Goal: Information Seeking & Learning: Learn about a topic

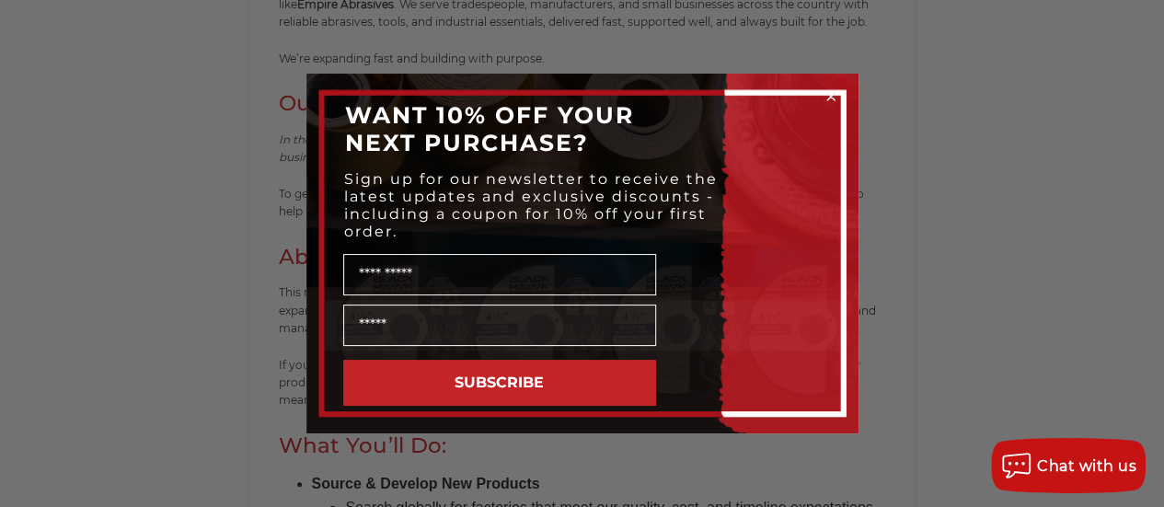
scroll to position [552, 0]
click at [828, 98] on icon "Close dialog" at bounding box center [830, 96] width 7 height 7
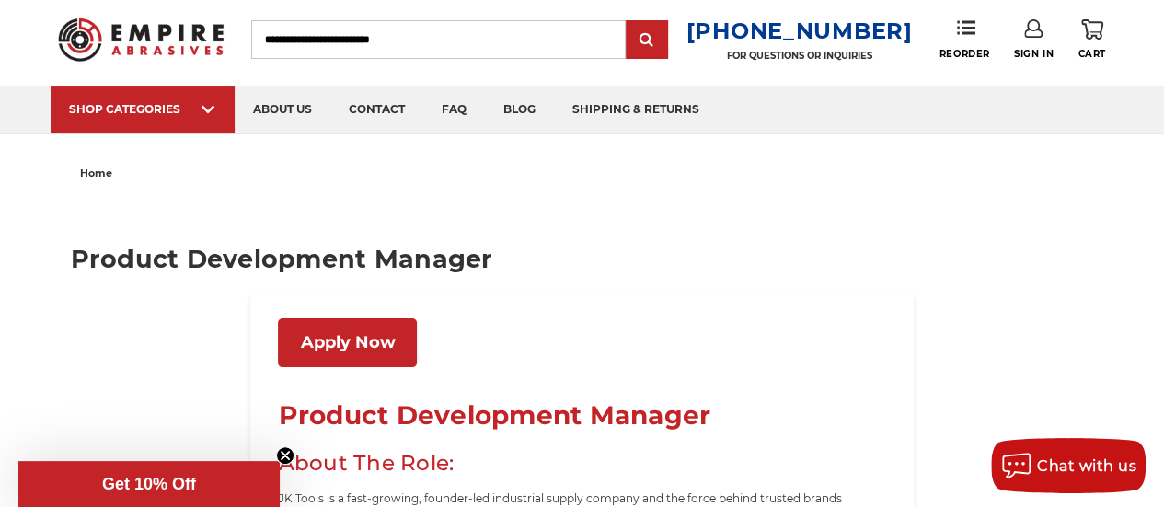
scroll to position [0, 0]
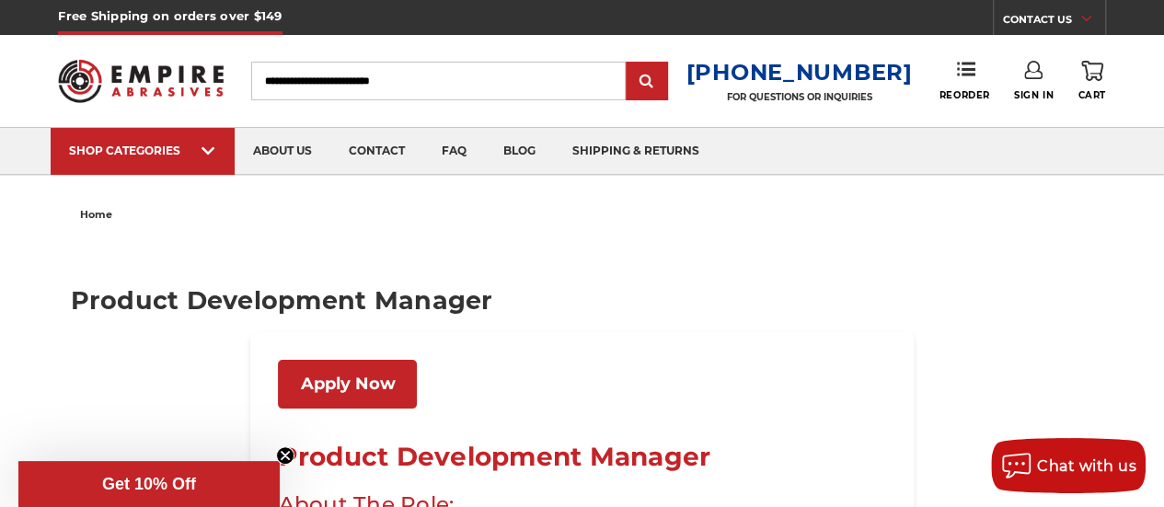
click at [442, 71] on input "Search" at bounding box center [438, 81] width 374 height 39
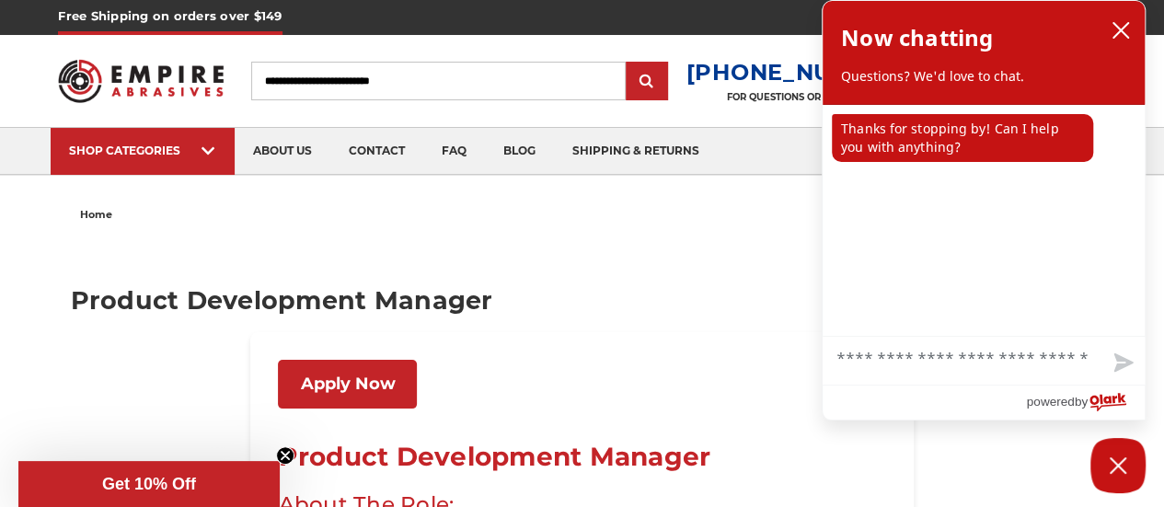
scroll to position [276, 0]
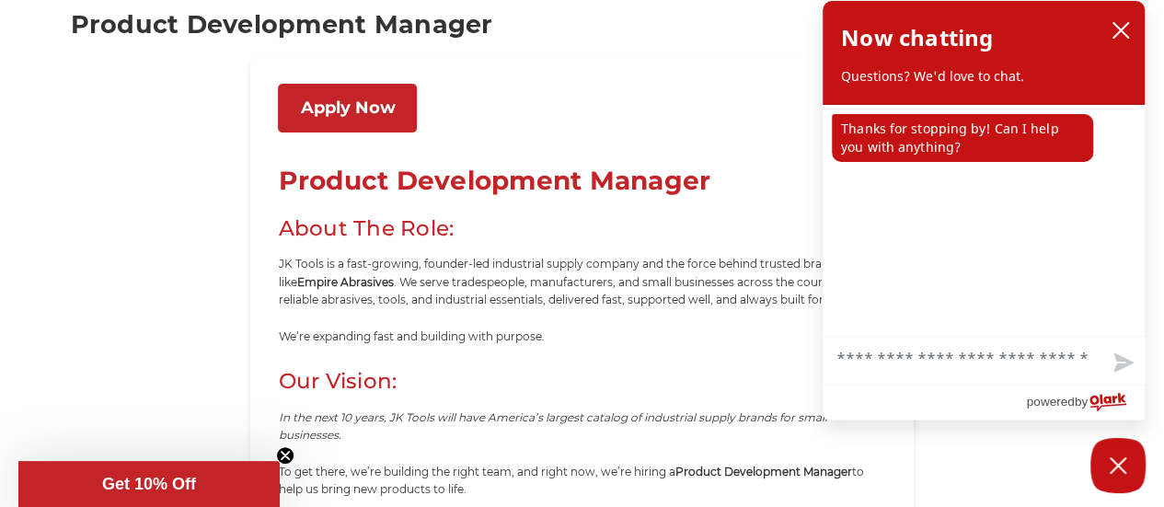
click at [364, 108] on link "Apply Now" at bounding box center [347, 108] width 139 height 49
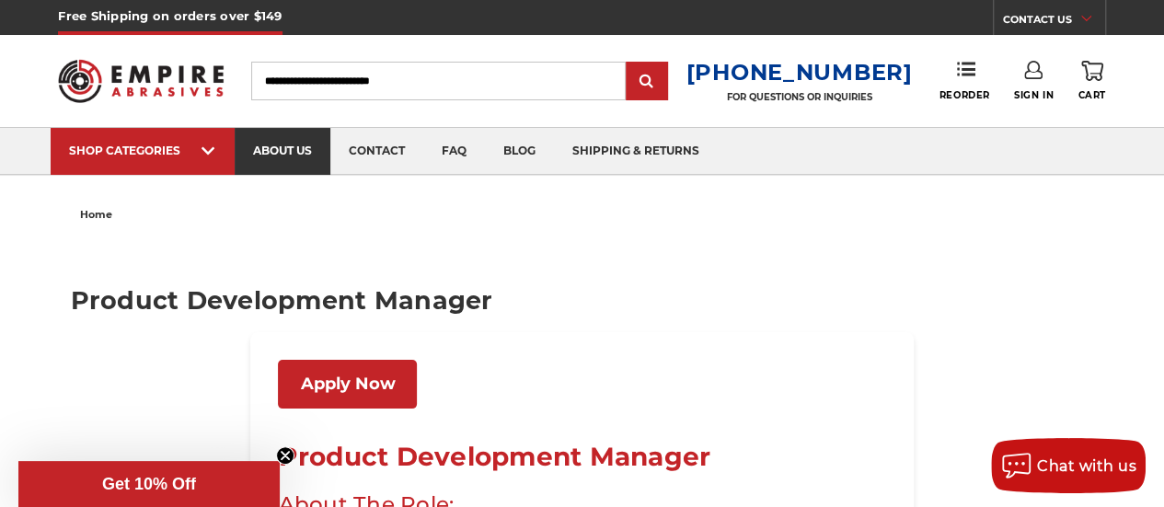
click at [294, 144] on link "about us" at bounding box center [283, 151] width 96 height 47
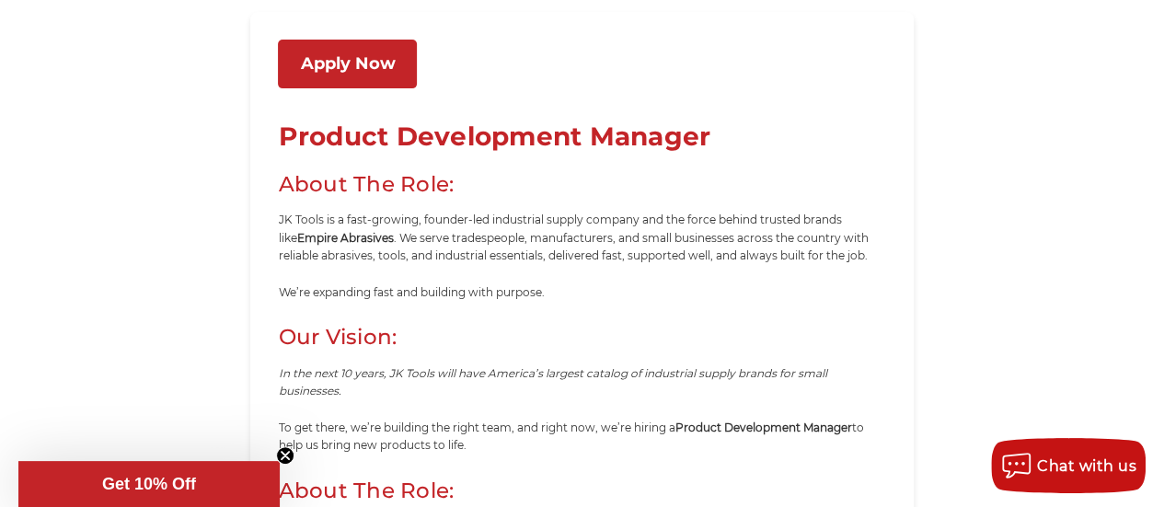
click at [364, 71] on link "Apply Now" at bounding box center [347, 64] width 139 height 49
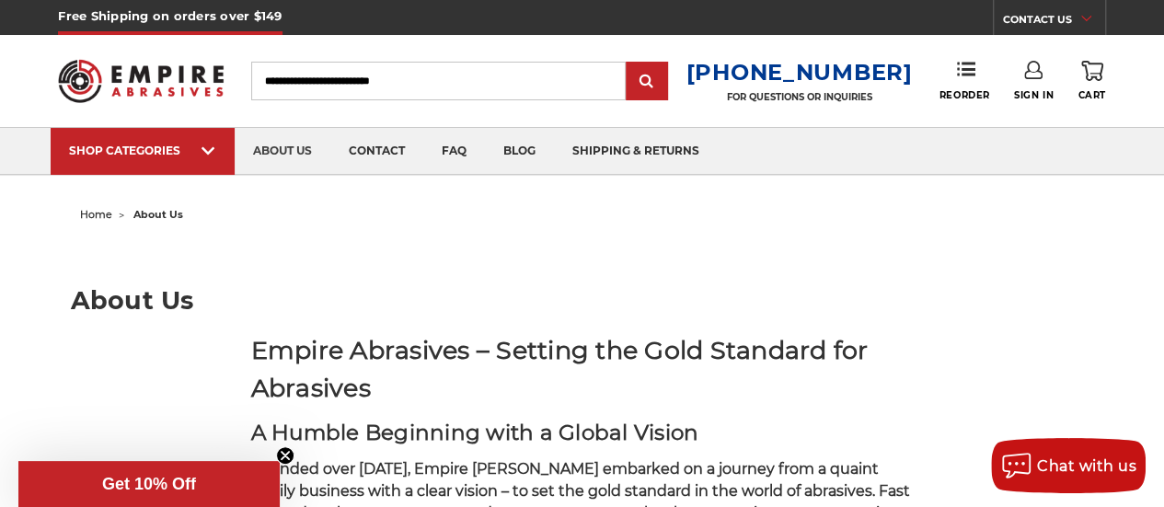
click at [511, 75] on input "Search" at bounding box center [438, 81] width 374 height 39
type input "*******"
click at [628, 63] on input "submit" at bounding box center [646, 81] width 37 height 37
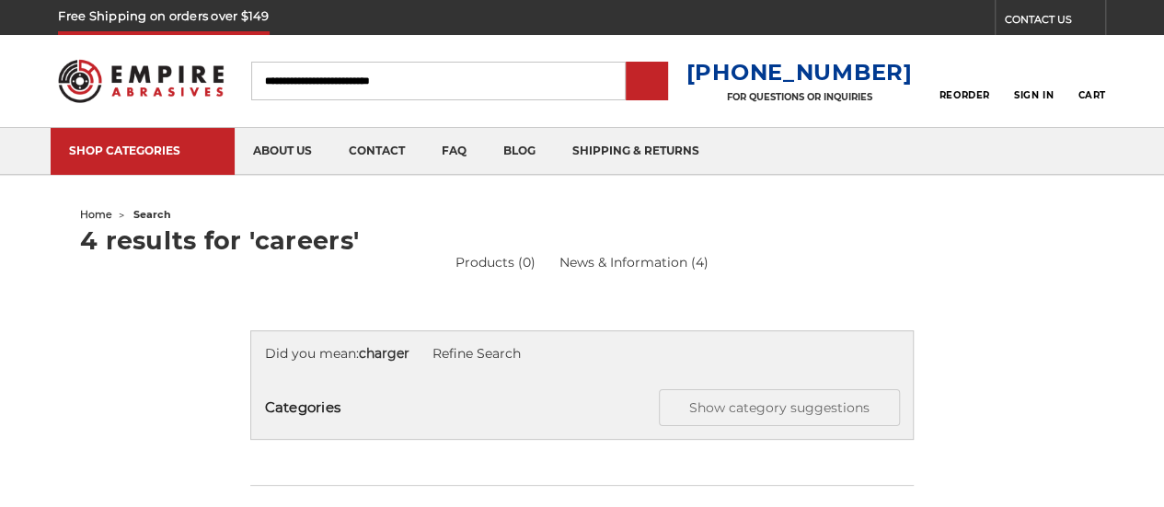
click at [779, 233] on h1 "4 results for 'careers'" at bounding box center [582, 240] width 1004 height 25
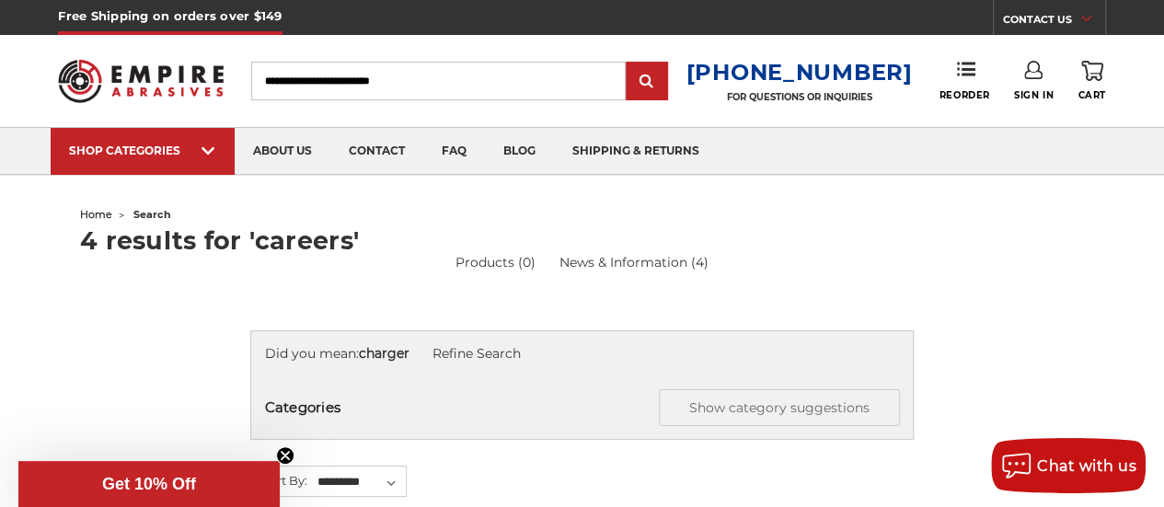
click at [500, 65] on input "Search" at bounding box center [438, 81] width 374 height 39
type input "****"
click at [628, 63] on input "submit" at bounding box center [646, 81] width 37 height 37
